Goal: Transaction & Acquisition: Purchase product/service

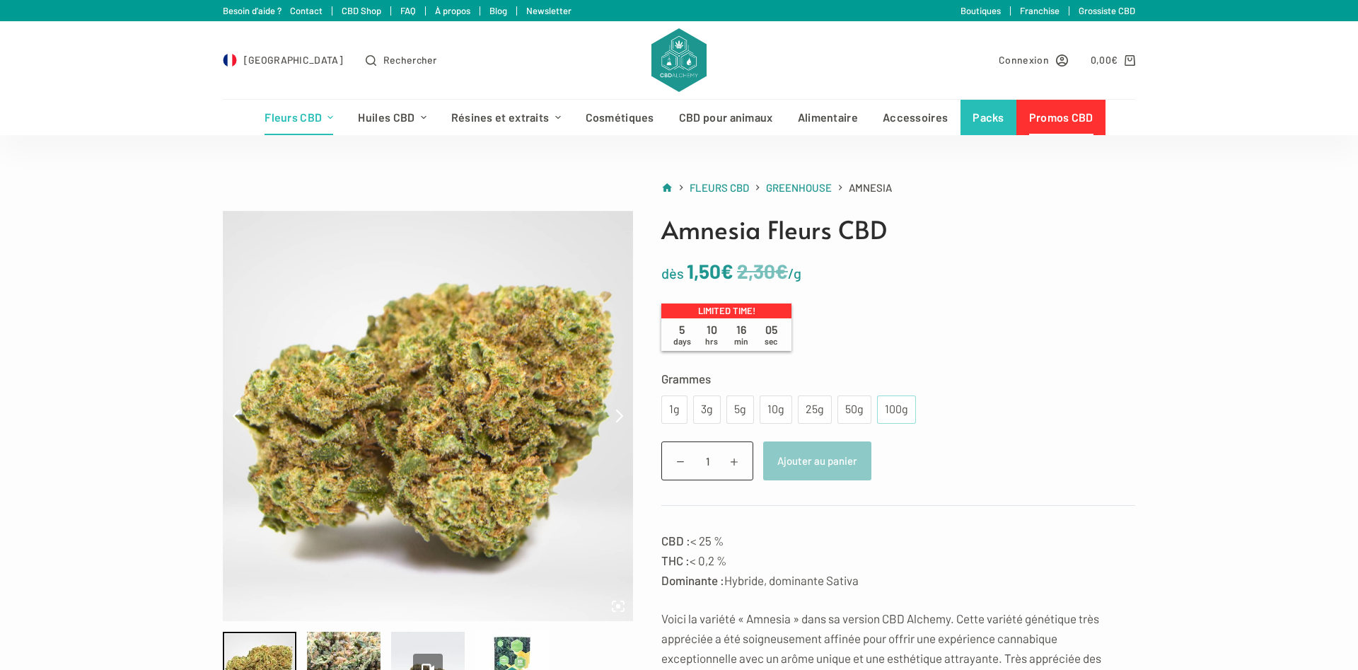
click at [892, 408] on div "100g" at bounding box center [897, 409] width 22 height 18
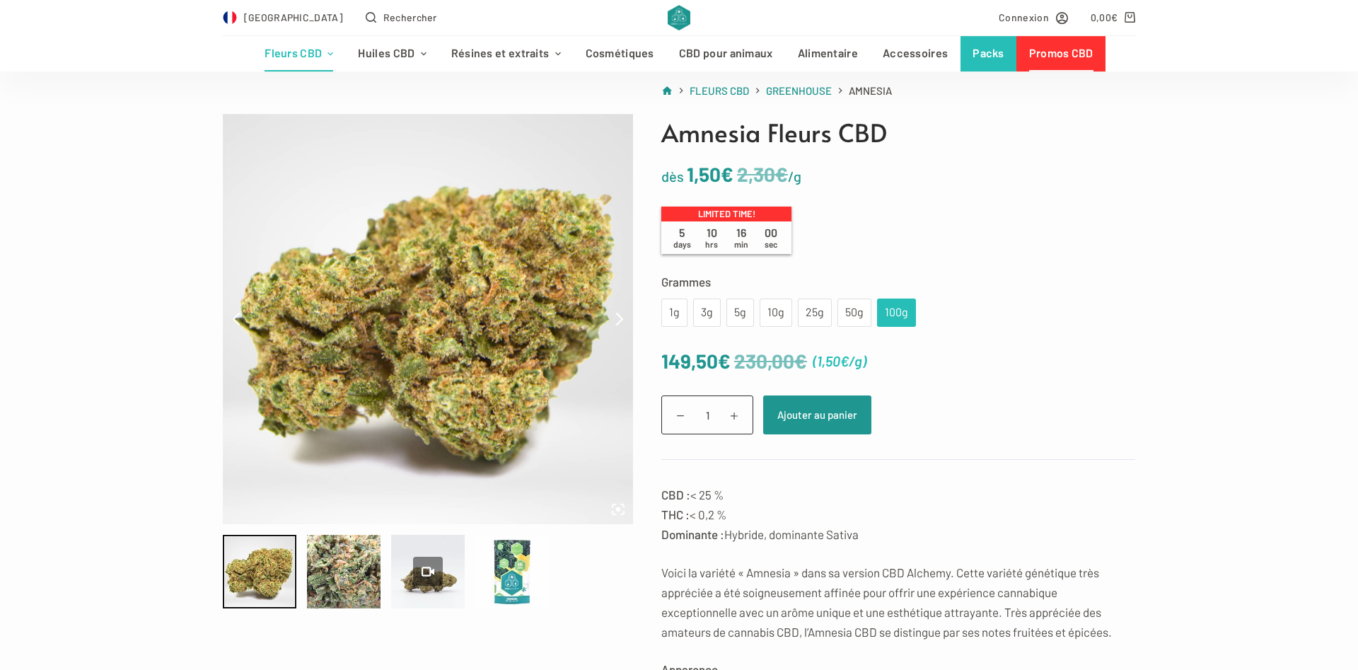
scroll to position [72, 0]
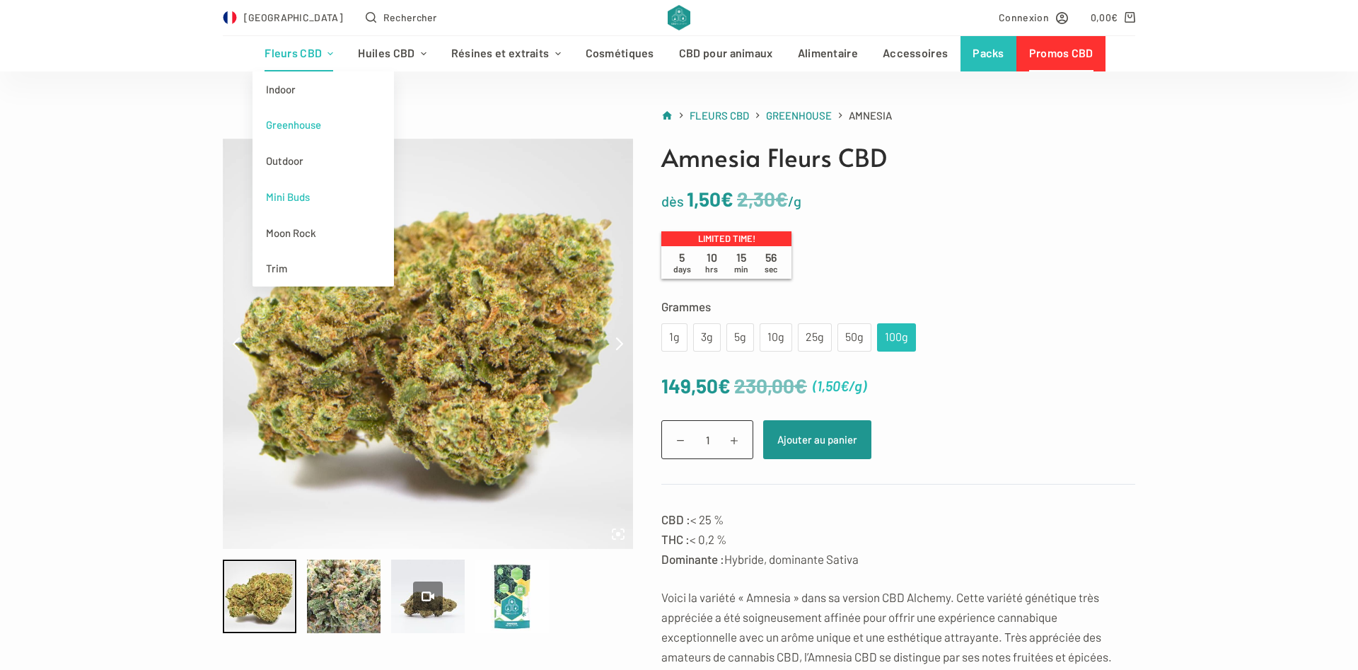
click at [301, 195] on link "Mini Buds" at bounding box center [324, 197] width 142 height 36
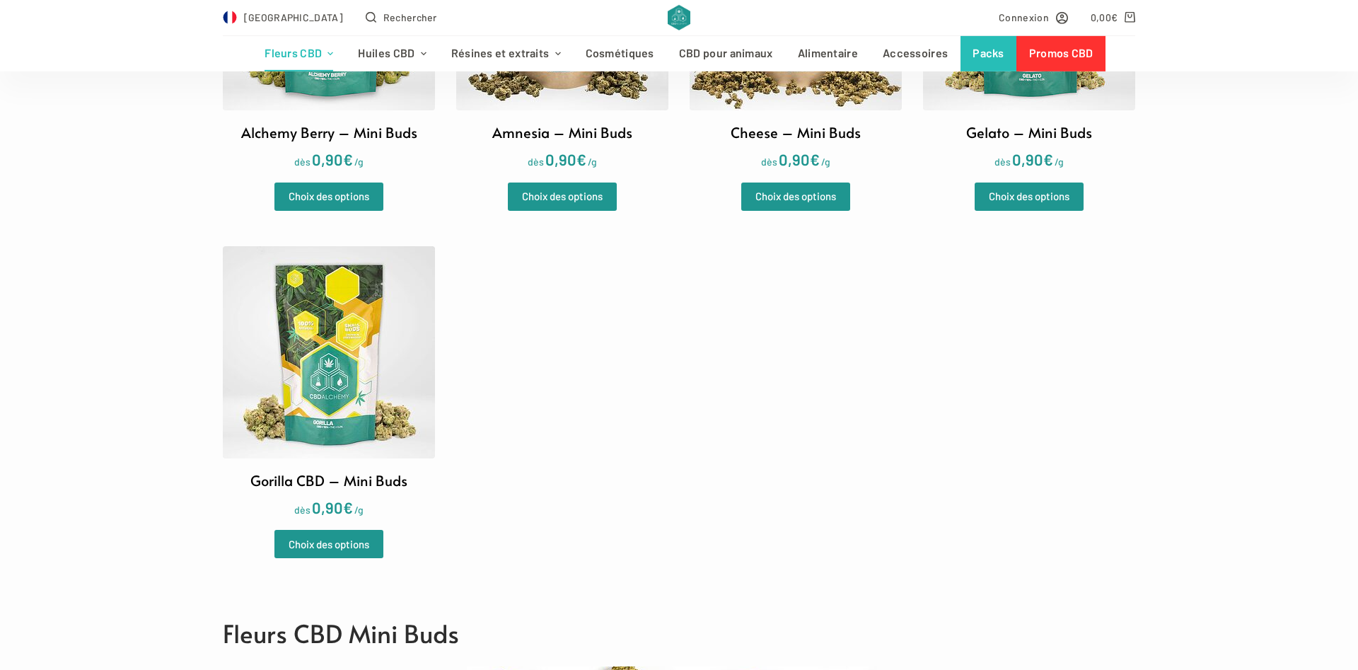
scroll to position [577, 0]
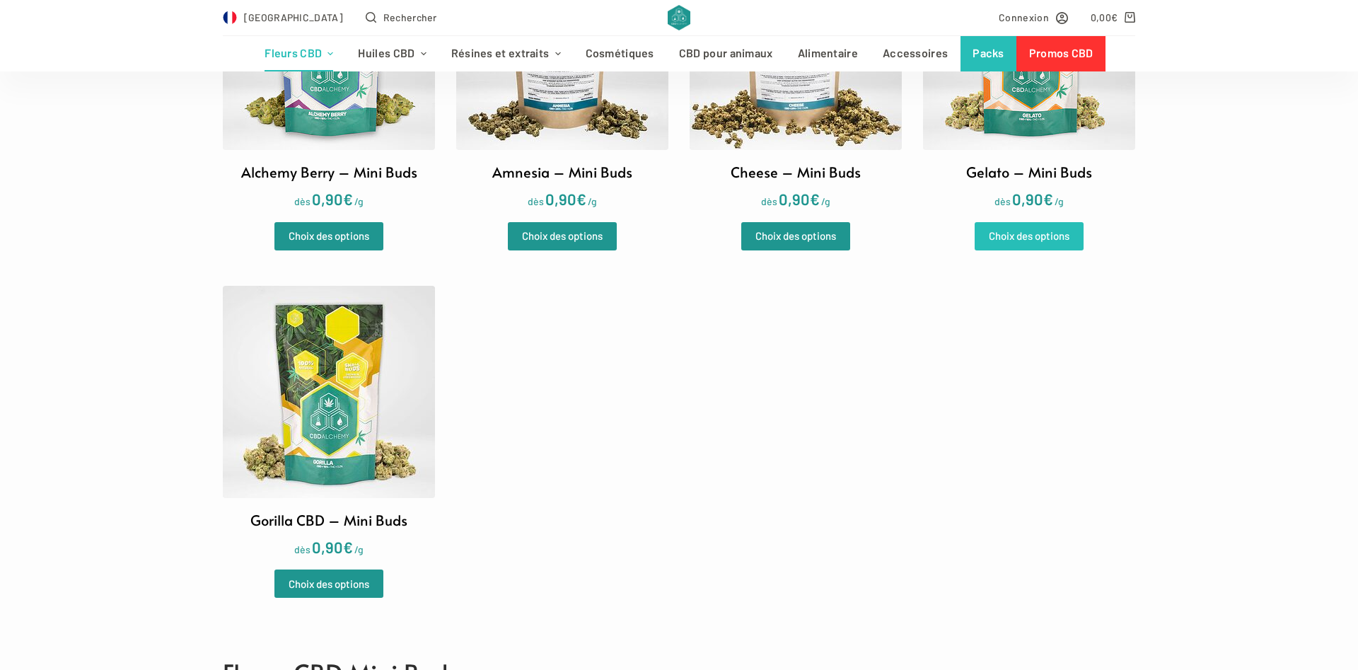
click at [1008, 240] on link "Choix des options" at bounding box center [1029, 236] width 109 height 28
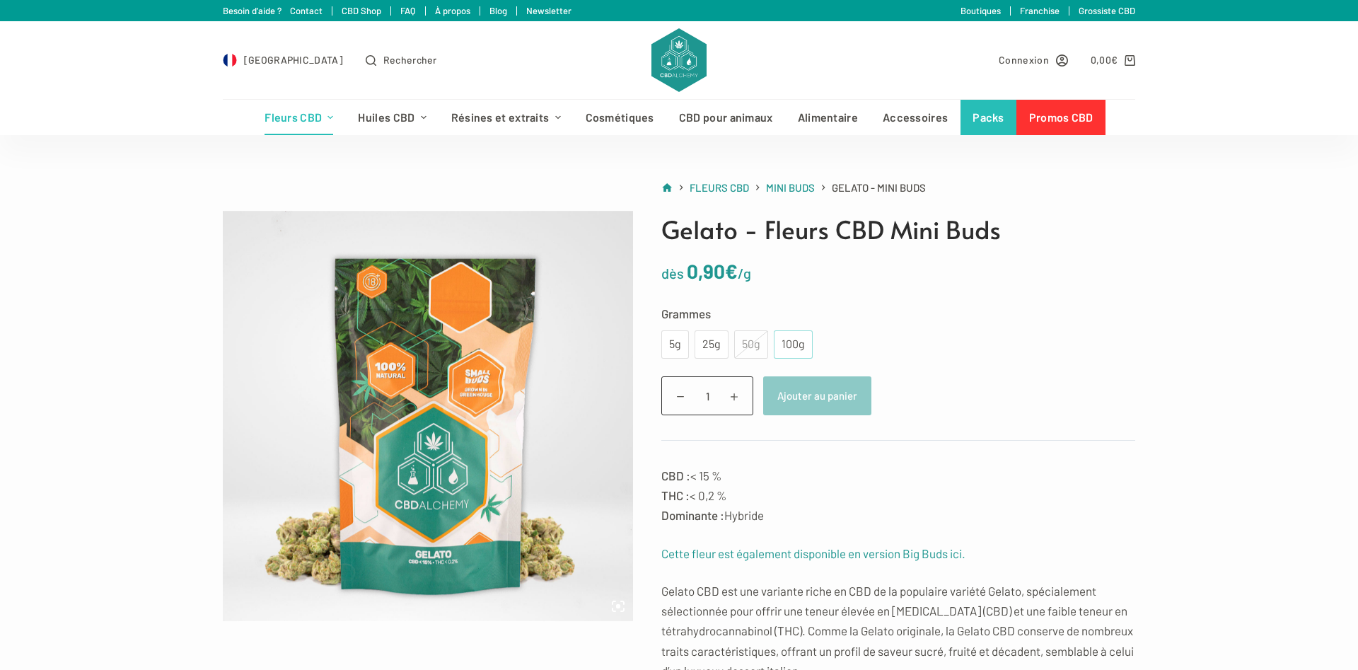
click at [799, 349] on div "100g" at bounding box center [794, 344] width 22 height 18
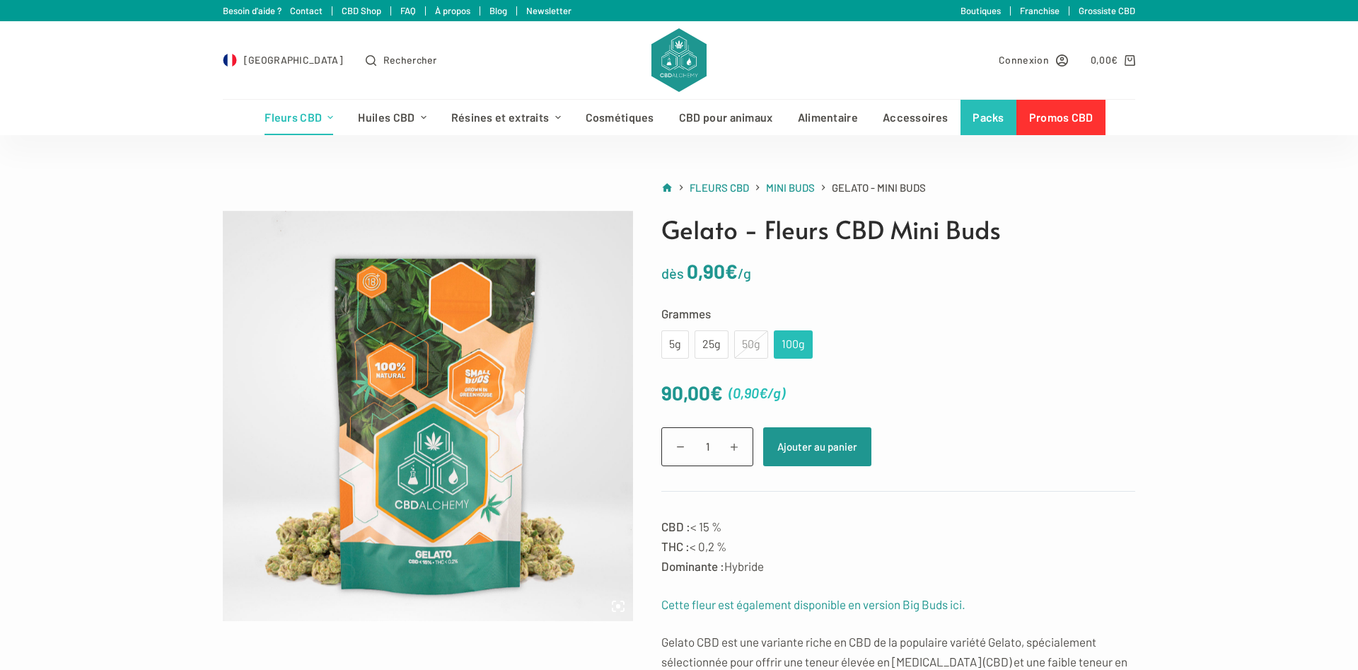
click at [729, 342] on div "5g 25g 50g 100g" at bounding box center [737, 344] width 151 height 28
click at [718, 342] on div "25g" at bounding box center [711, 344] width 17 height 18
click at [797, 342] on div "100g" at bounding box center [794, 344] width 22 height 18
click at [712, 352] on div "25g" at bounding box center [711, 344] width 17 height 18
click at [788, 347] on div "100g" at bounding box center [794, 344] width 22 height 18
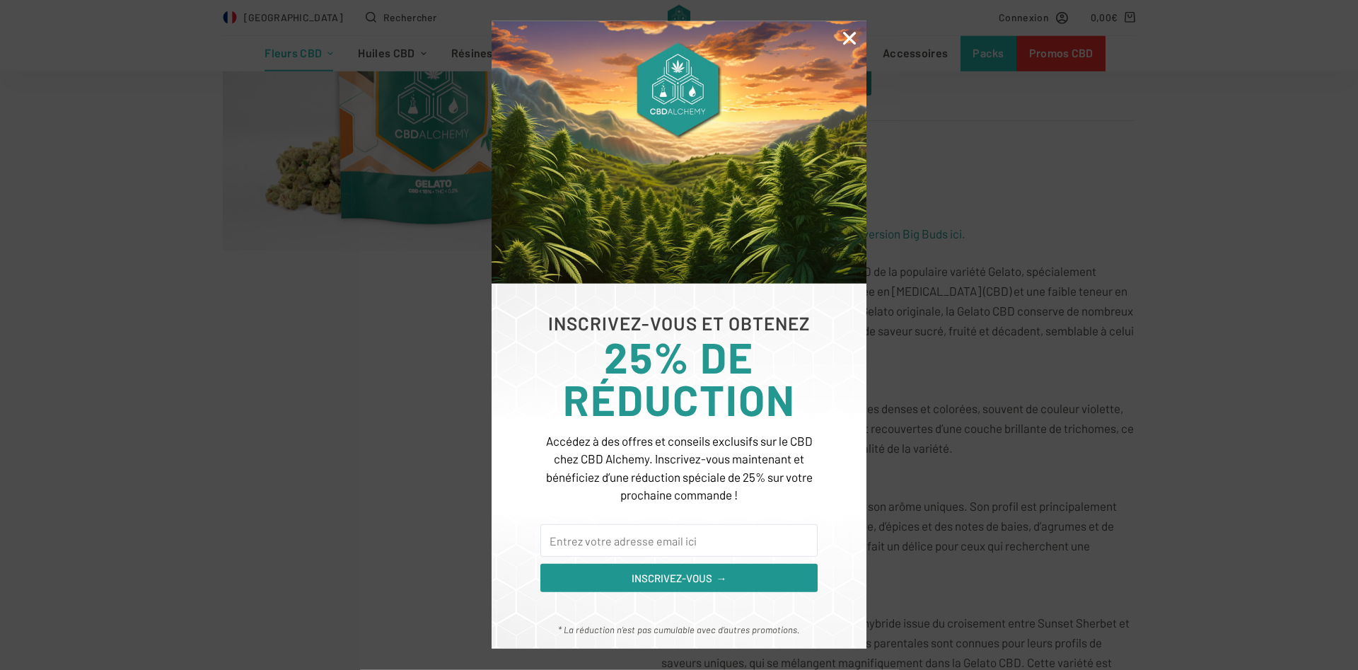
scroll to position [433, 0]
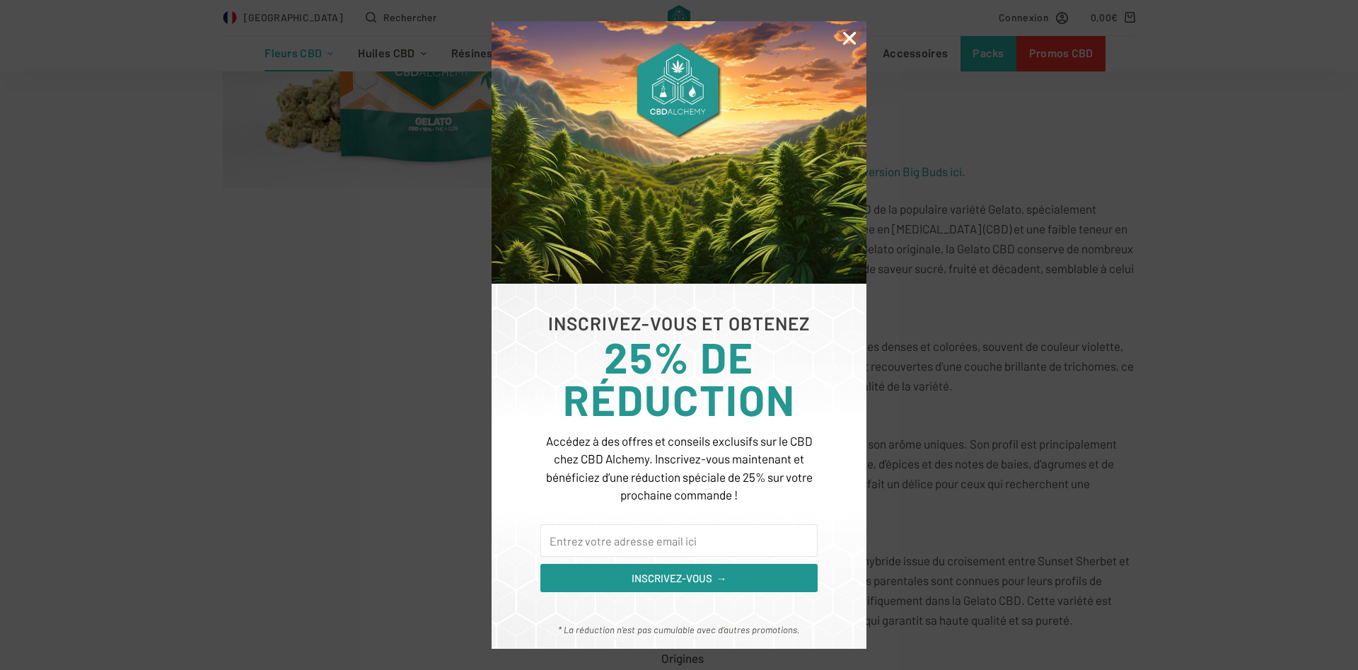
click at [848, 32] on icon "Close" at bounding box center [850, 38] width 18 height 18
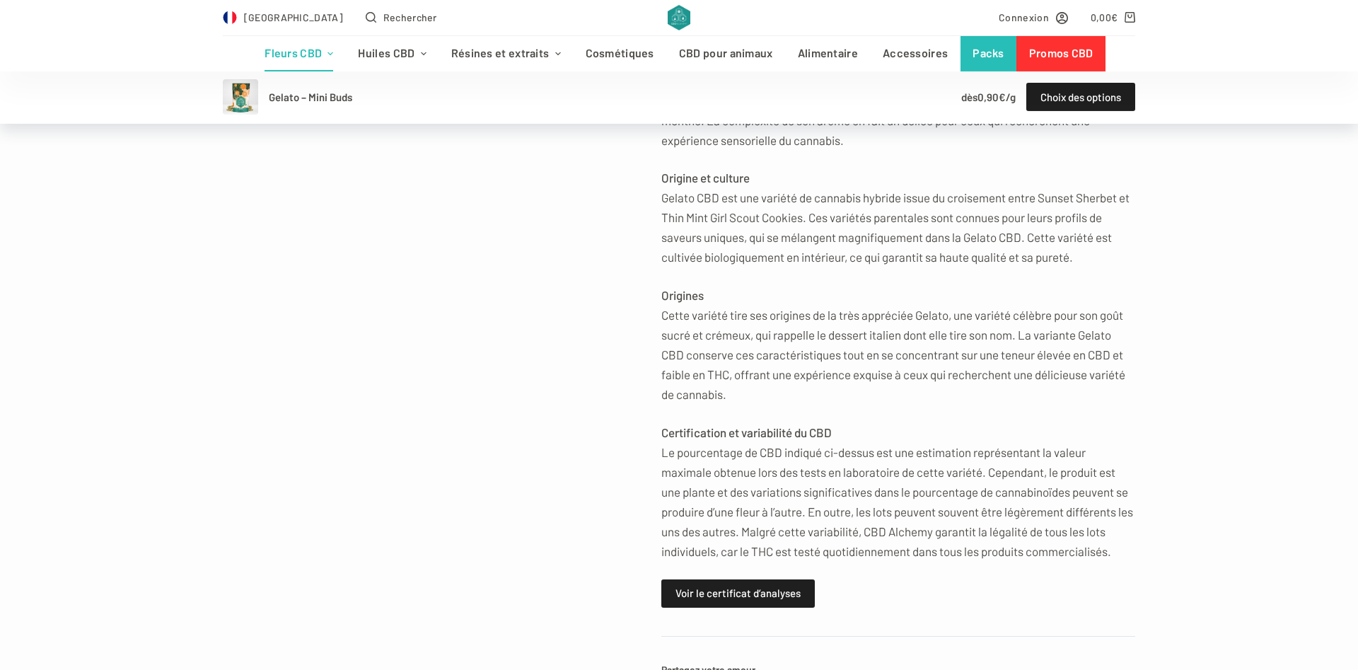
scroll to position [505, 0]
